Goal: Task Accomplishment & Management: Manage account settings

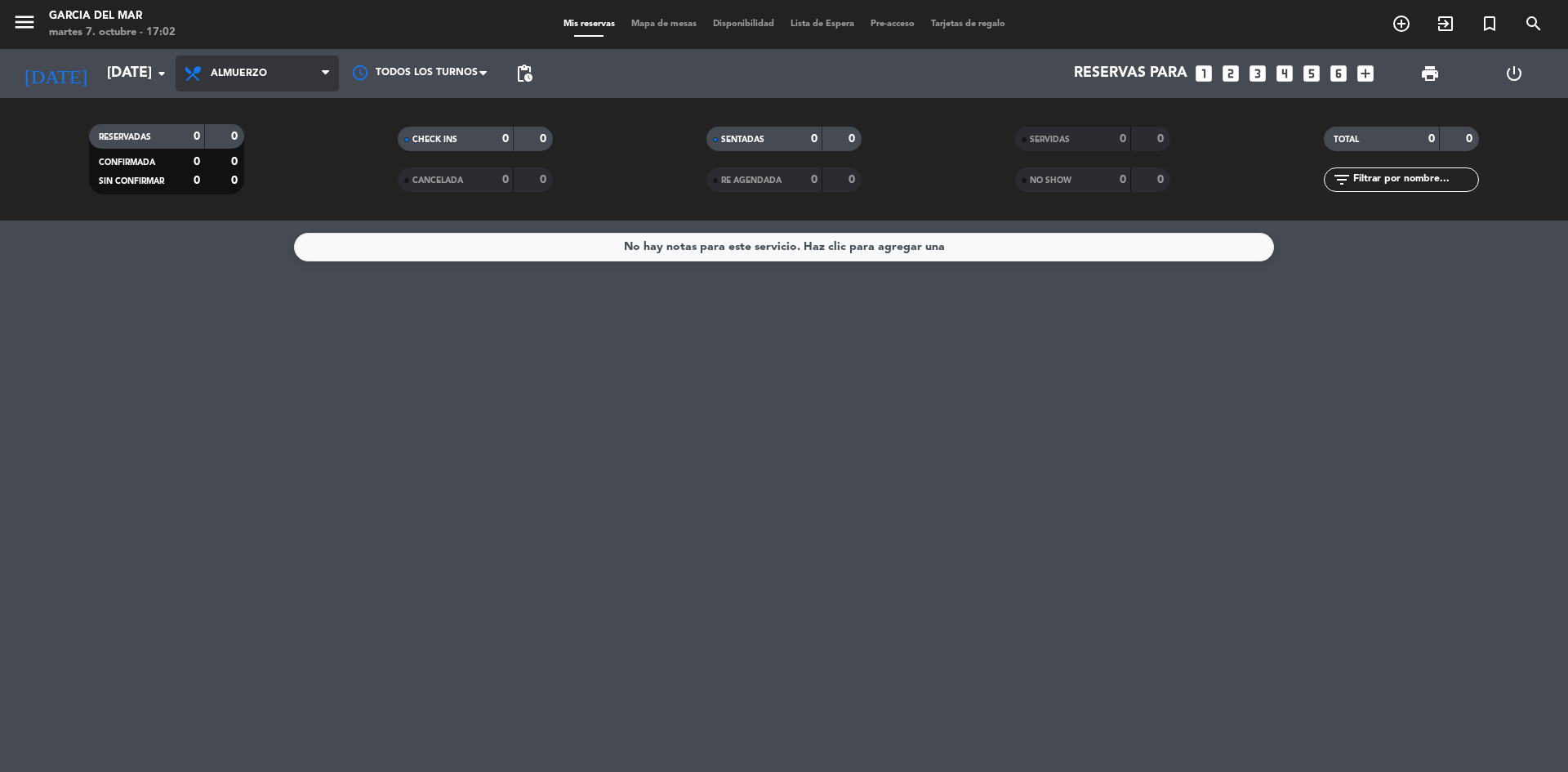
click at [310, 75] on span "Almuerzo" at bounding box center [258, 73] width 164 height 36
click at [243, 208] on div "menu [PERSON_NAME] del [PERSON_NAME][DATE] 7. octubre - 17:02 Mis reservas Mapa…" at bounding box center [784, 110] width 1568 height 221
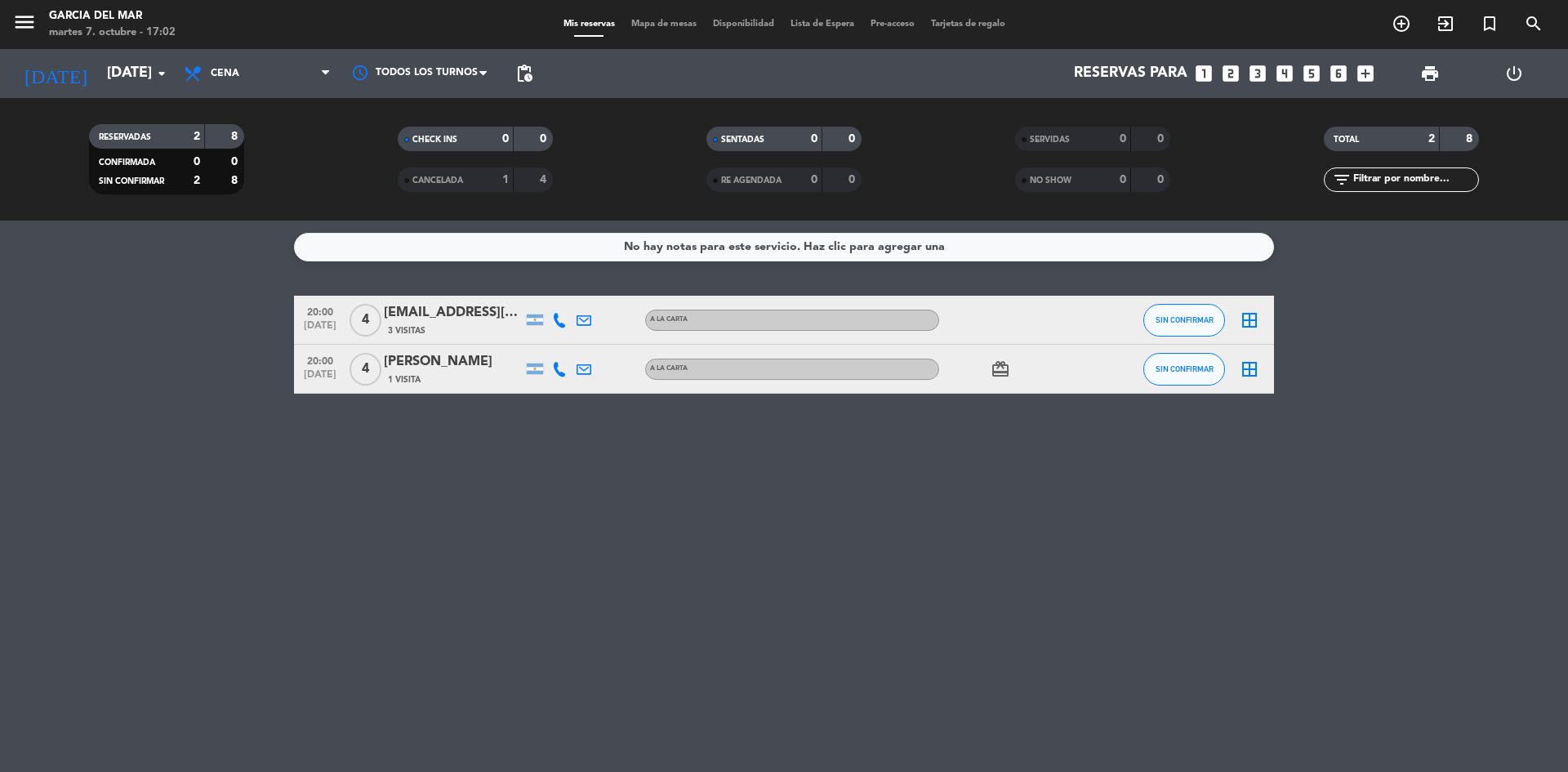
click at [1001, 372] on icon "card_giftcard" at bounding box center [1000, 369] width 19 height 19
click at [625, 587] on div "No hay notas para este servicio. Haz clic para agregar una 20:00 [DATE] 4 [EMAI…" at bounding box center [784, 496] width 1568 height 551
click at [486, 647] on div "No hay notas para este servicio. Haz clic para agregar una 20:00 [DATE] 4 [EMAI…" at bounding box center [784, 496] width 1568 height 551
click at [769, 688] on div "No hay notas para este servicio. Haz clic para agregar una 20:00 [DATE] 4 [EMAI…" at bounding box center [784, 496] width 1568 height 551
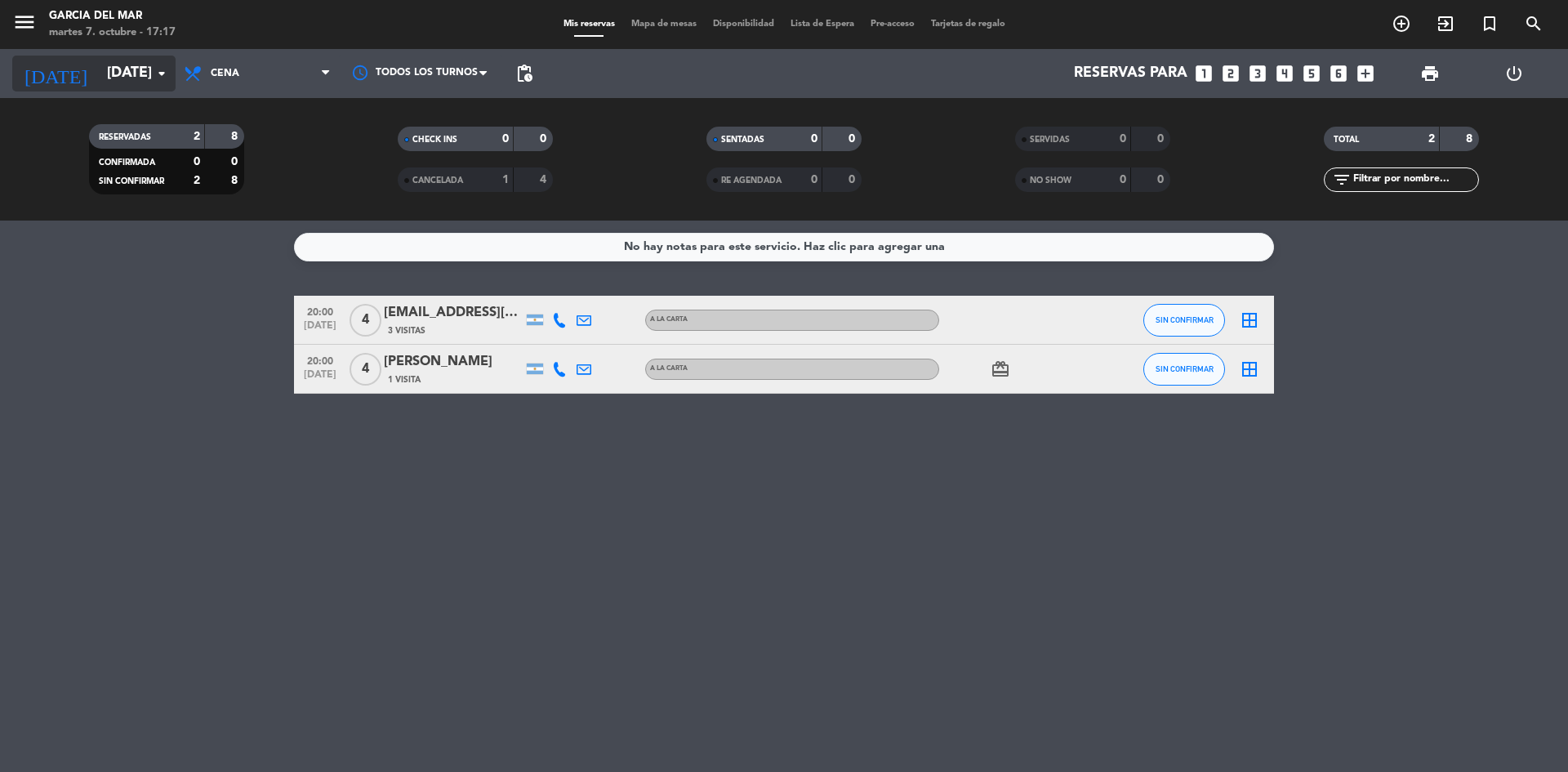
click at [164, 72] on icon "arrow_drop_down" at bounding box center [162, 73] width 19 height 19
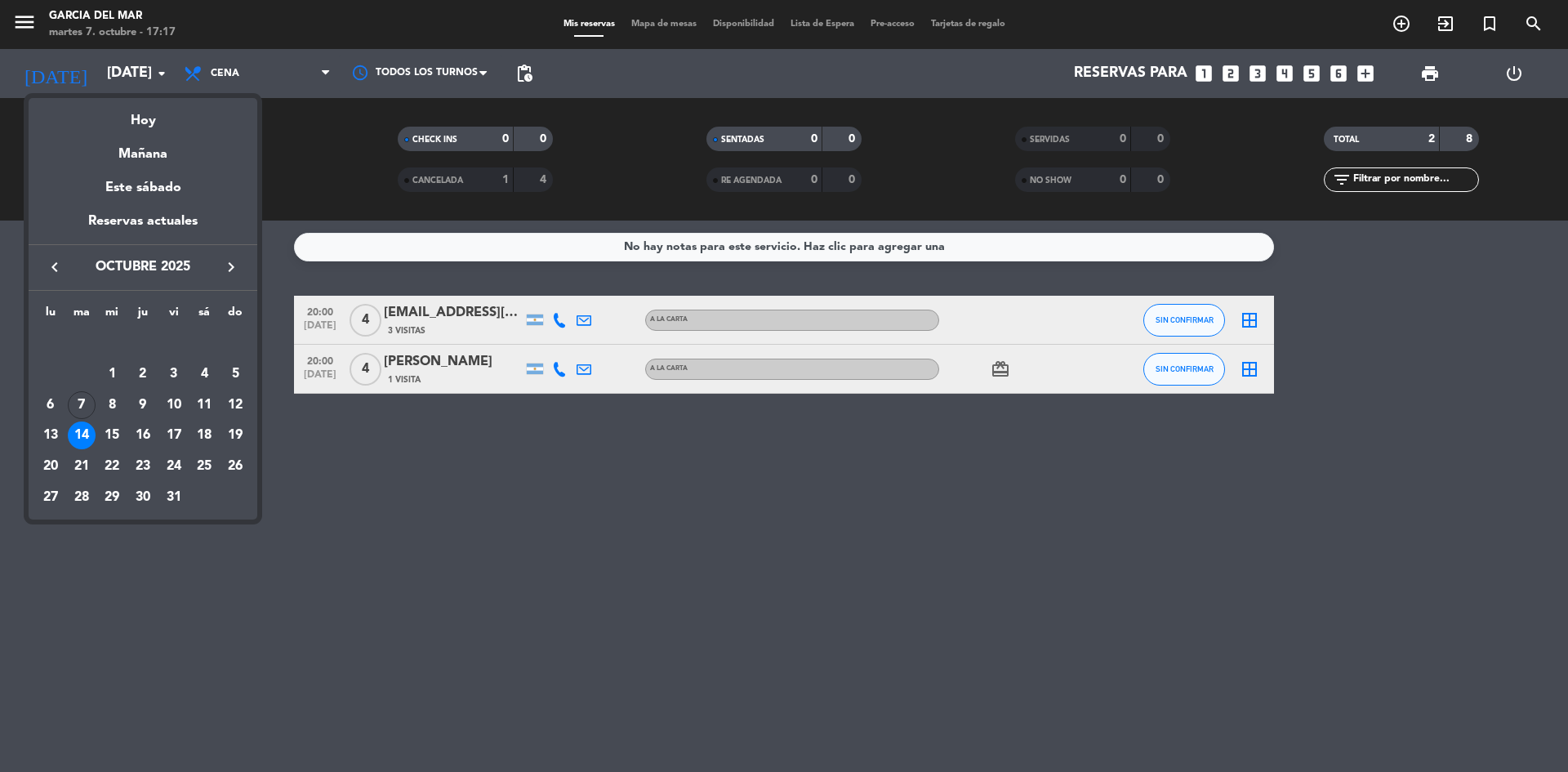
click at [653, 648] on div at bounding box center [784, 386] width 1568 height 772
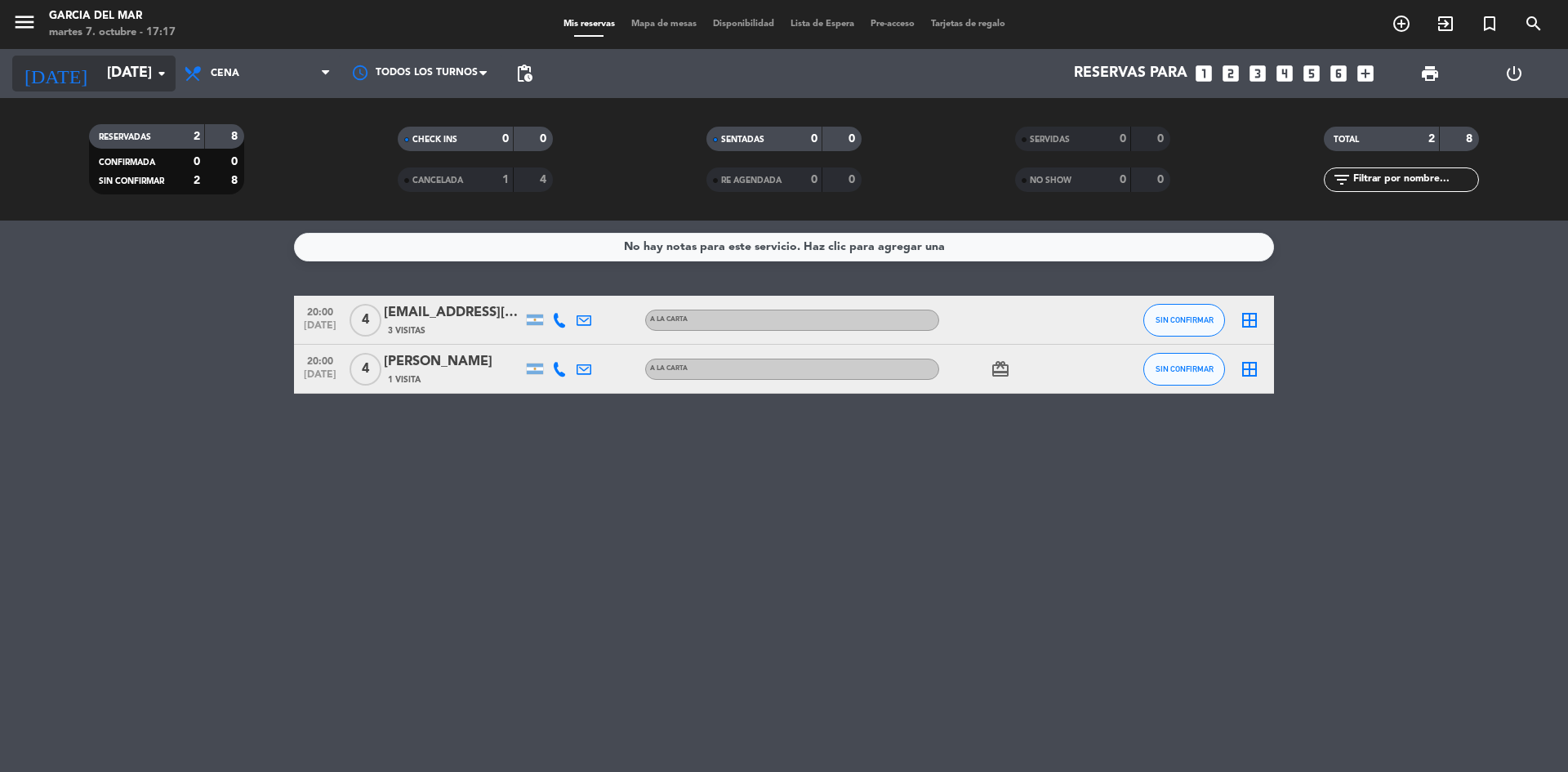
click at [145, 74] on input "[DATE]" at bounding box center [193, 73] width 189 height 33
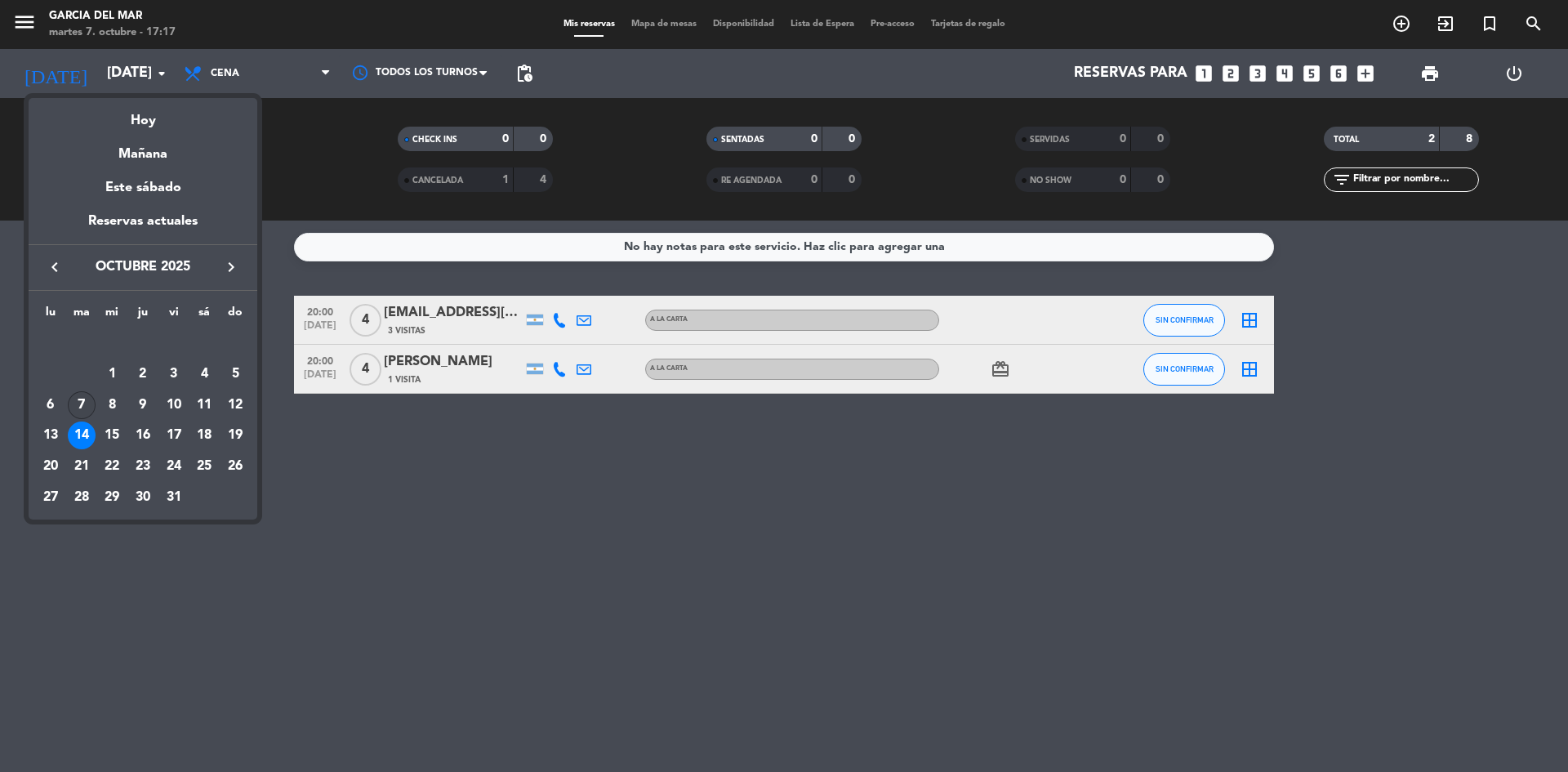
click at [83, 403] on div "7" at bounding box center [82, 405] width 28 height 28
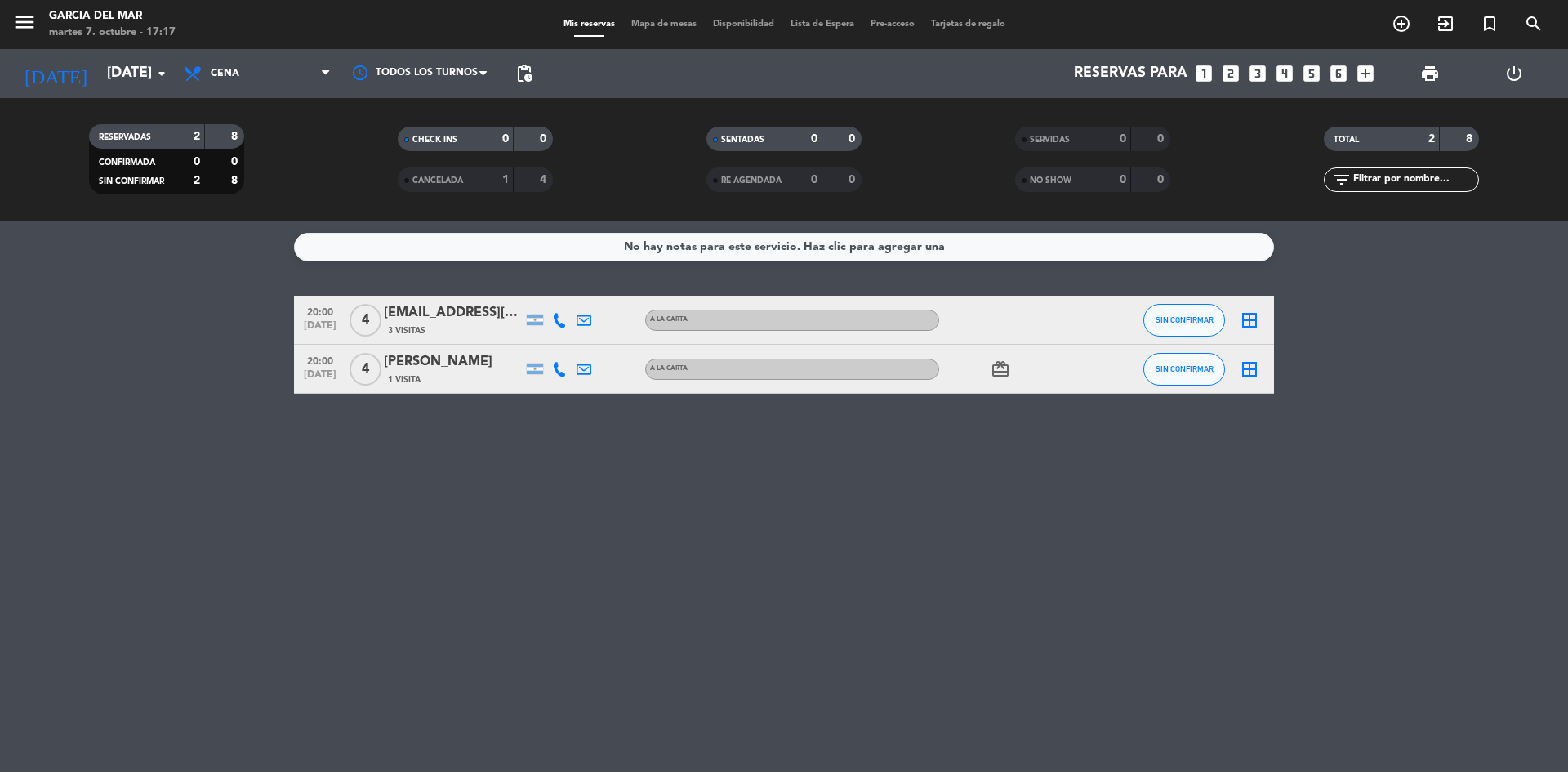
type input "[DATE]"
click at [932, 512] on div "No hay notas para este servicio. Haz clic para agregar una 21:00 [DATE] 2 [PERS…" at bounding box center [784, 496] width 1568 height 551
drag, startPoint x: 853, startPoint y: 608, endPoint x: 864, endPoint y: 601, distance: 13.0
click at [858, 608] on div "No hay notas para este servicio. Haz clic para agregar una 21:00 [DATE] 2 [PERS…" at bounding box center [784, 496] width 1568 height 551
